Goal: Use online tool/utility: Utilize a website feature to perform a specific function

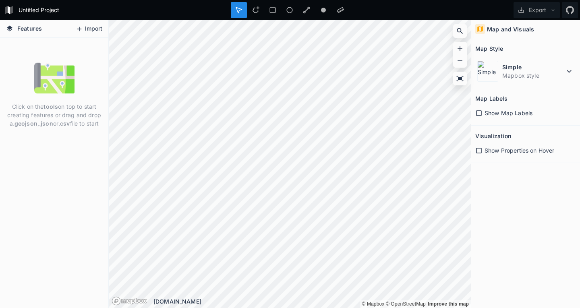
click at [83, 26] on button "Import" at bounding box center [89, 29] width 35 height 13
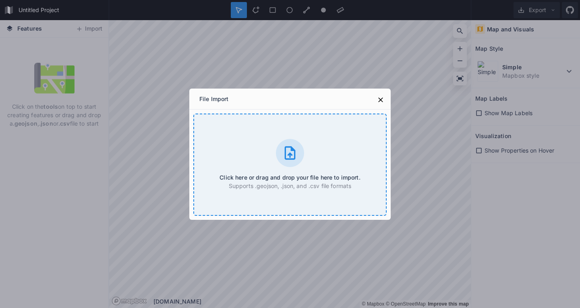
click at [276, 177] on h4 "Click here or drag and drop your file here to import." at bounding box center [289, 177] width 141 height 8
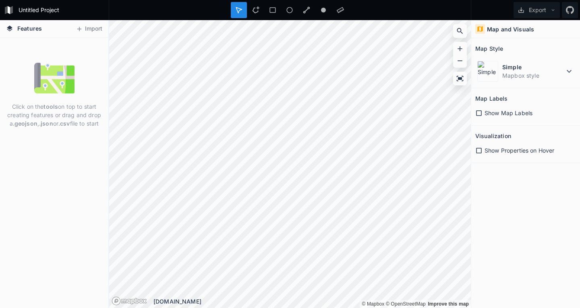
click at [534, 151] on span "Show Properties on Hover" at bounding box center [519, 150] width 70 height 8
click at [499, 112] on span "Show Map Labels" at bounding box center [508, 113] width 48 height 8
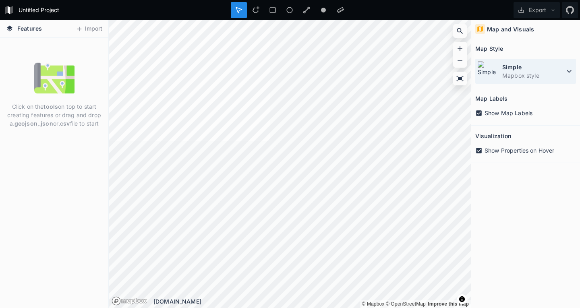
click at [558, 73] on dd "Mapbox style" at bounding box center [533, 75] width 62 height 8
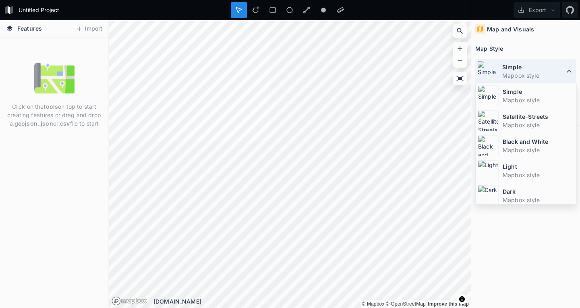
click at [558, 73] on dd "Mapbox style" at bounding box center [533, 75] width 62 height 8
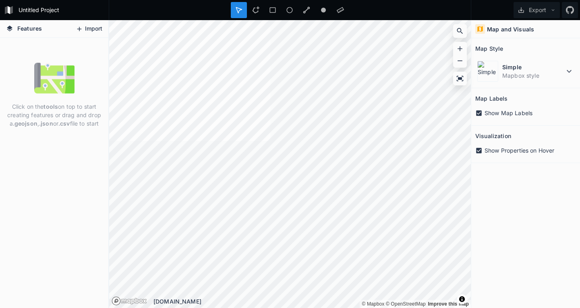
click at [88, 26] on button "Import" at bounding box center [89, 29] width 35 height 13
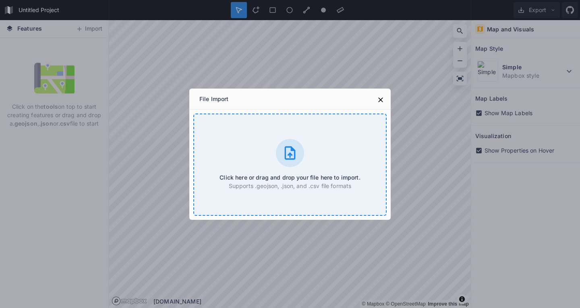
click at [317, 175] on h4 "Click here or drag and drop your file here to import." at bounding box center [289, 177] width 141 height 8
click at [232, 180] on h4 "Click here or drag and drop your file here to import." at bounding box center [289, 177] width 141 height 8
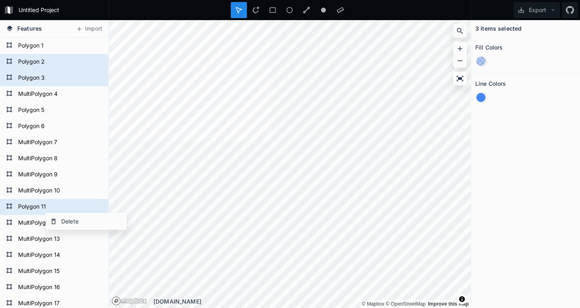
click at [392, 5] on div at bounding box center [290, 10] width 362 height 20
